Goal: Contribute content

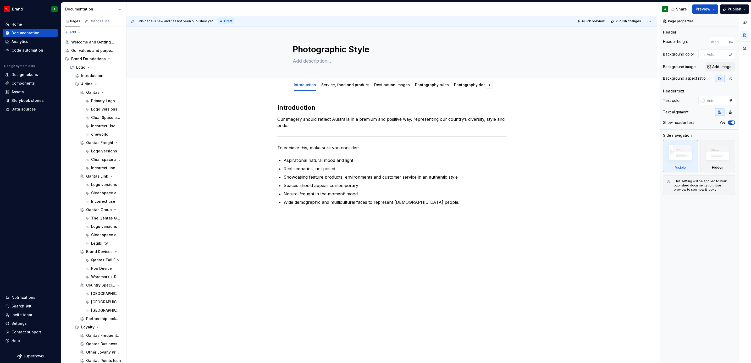
scroll to position [248, 0]
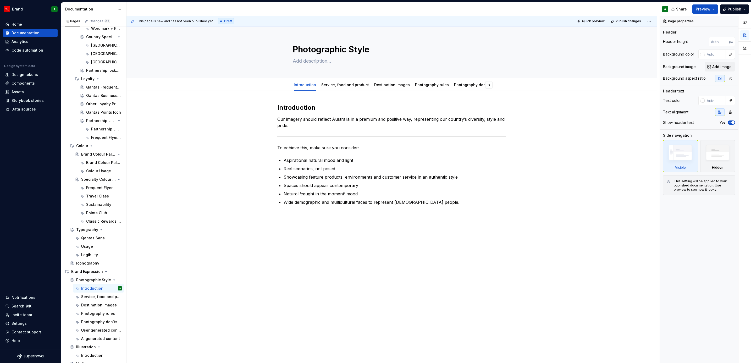
type textarea "*"
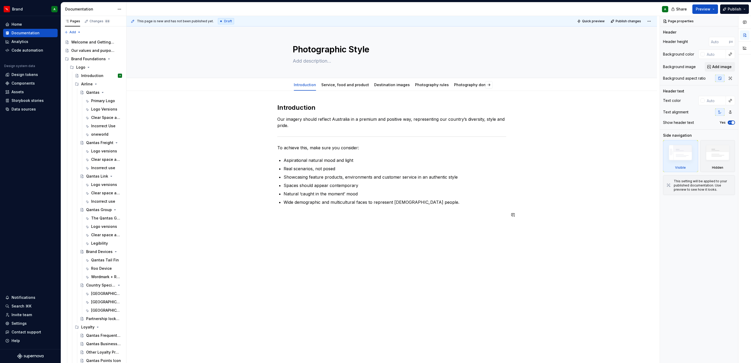
click at [352, 219] on div "Introduction Our imagery should reflect Australia in a premium and positive way…" at bounding box center [391, 163] width 229 height 121
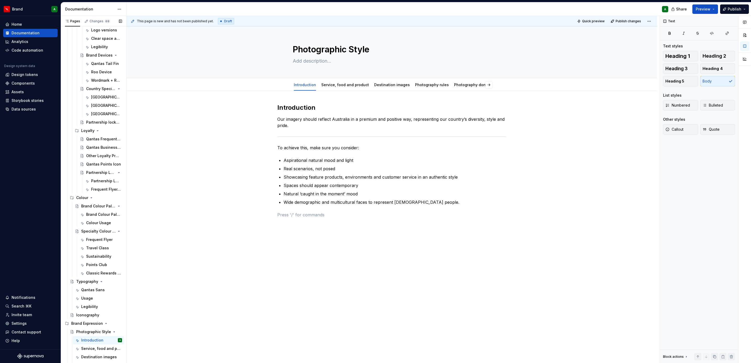
scroll to position [444, 0]
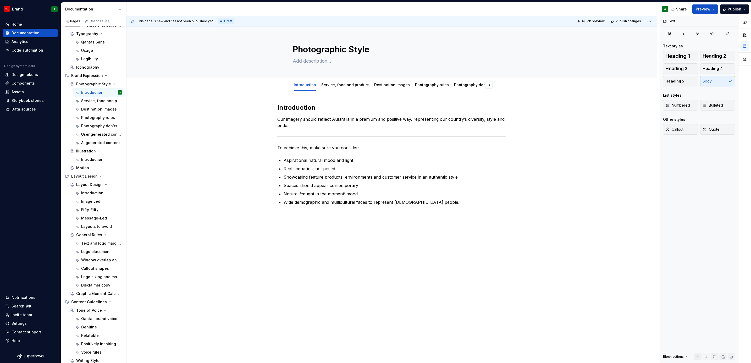
click at [367, 247] on div "Introduction Our imagery should reflect Australia in a premium and positive way…" at bounding box center [391, 212] width 531 height 242
type textarea "*"
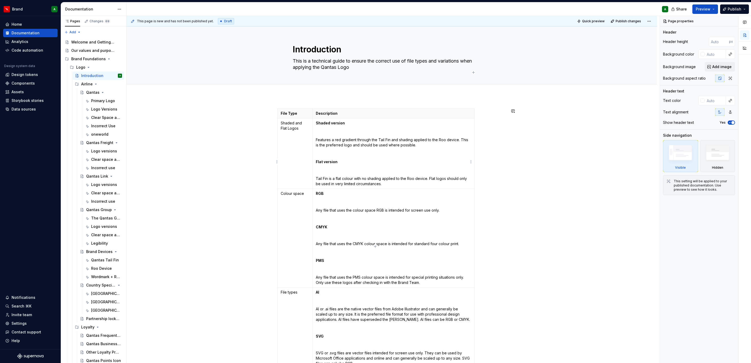
scroll to position [211, 0]
